Goal: Check status: Check status

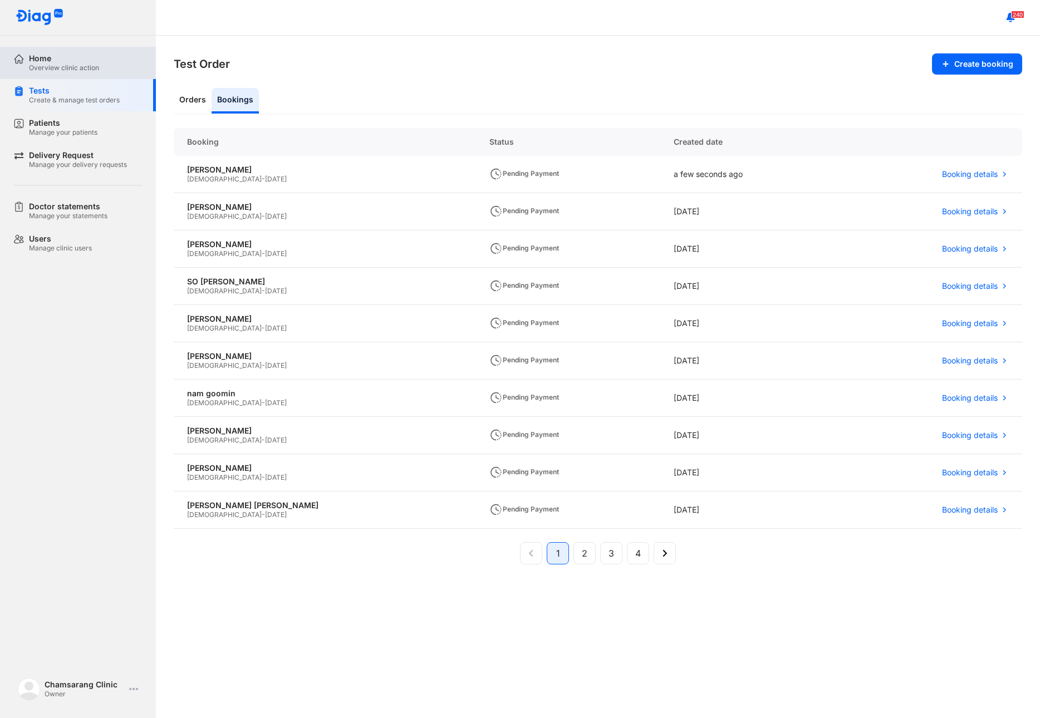
click at [62, 63] on div "Overview clinic action" at bounding box center [64, 67] width 70 height 9
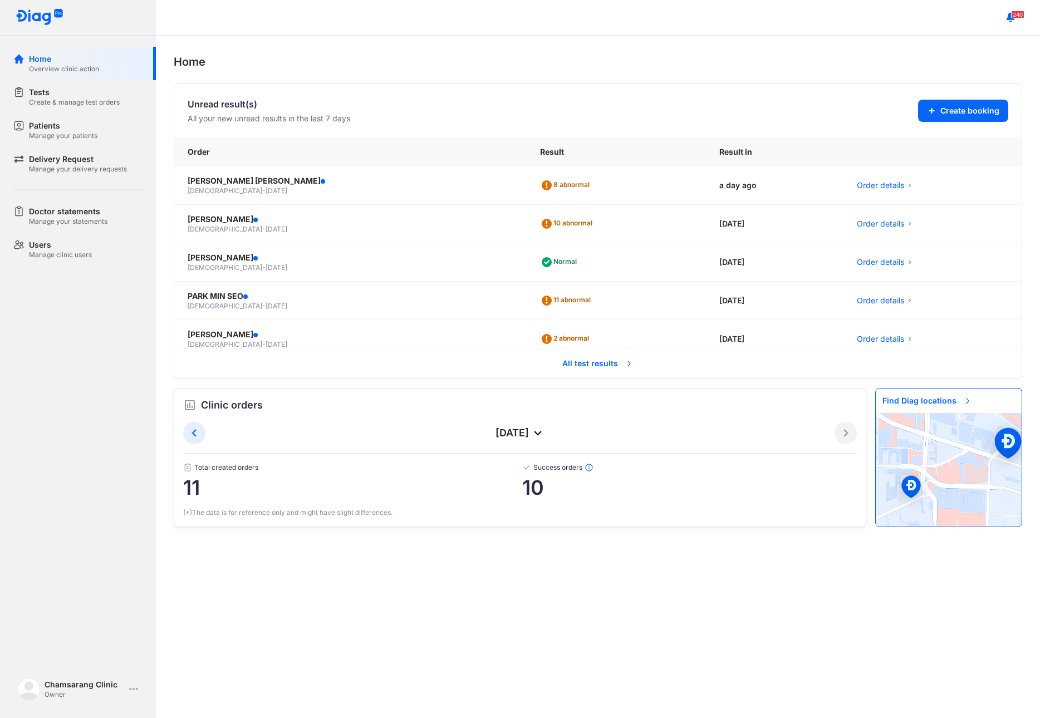
click at [598, 367] on span "All test results" at bounding box center [598, 363] width 85 height 25
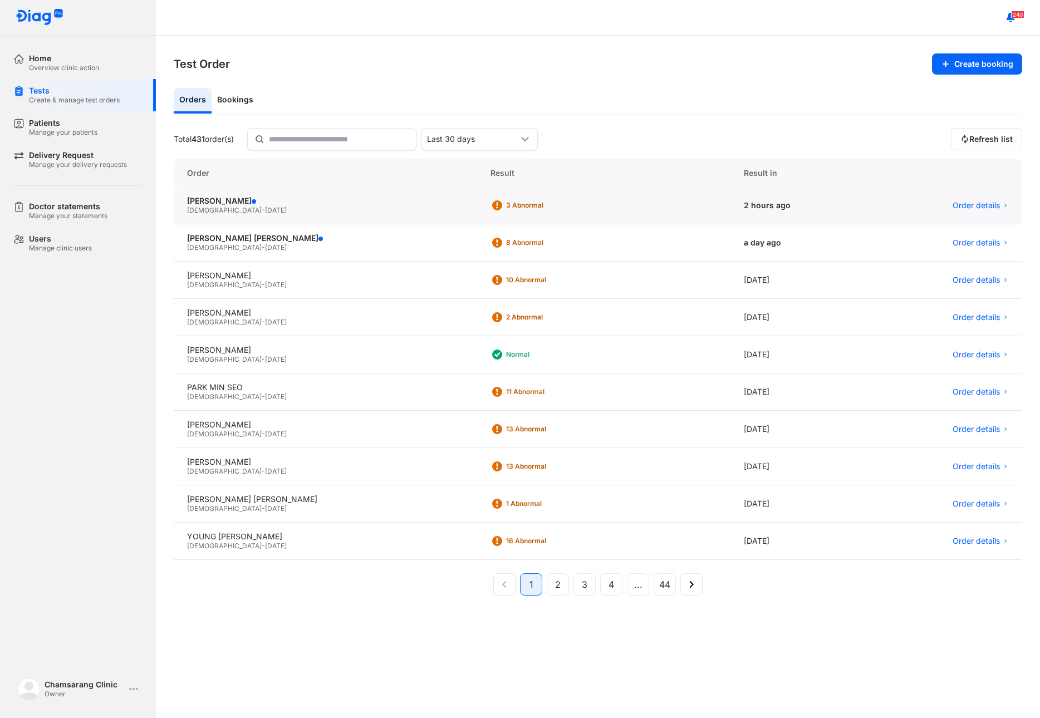
click at [246, 207] on div "Male - 16/03/1972" at bounding box center [325, 210] width 277 height 9
